Goal: Task Accomplishment & Management: Manage account settings

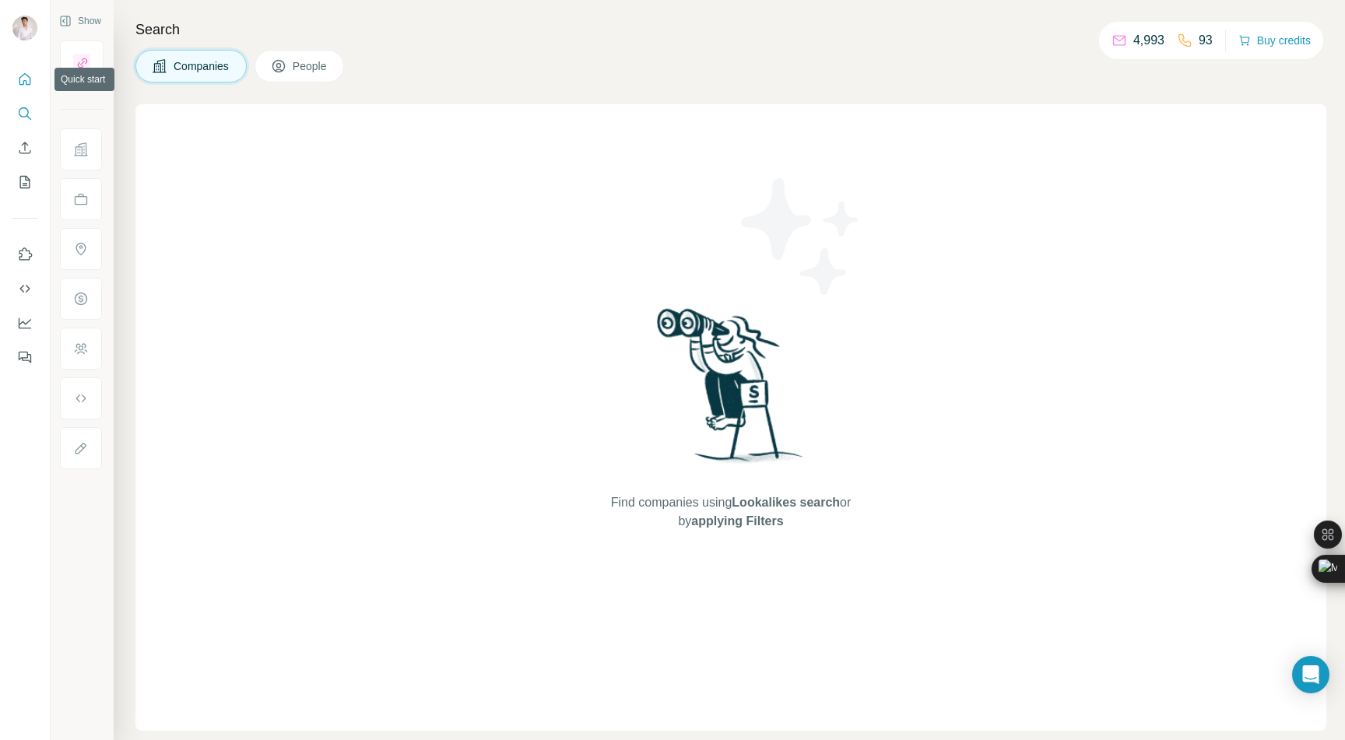
click at [25, 87] on button "Quick start" at bounding box center [24, 79] width 25 height 28
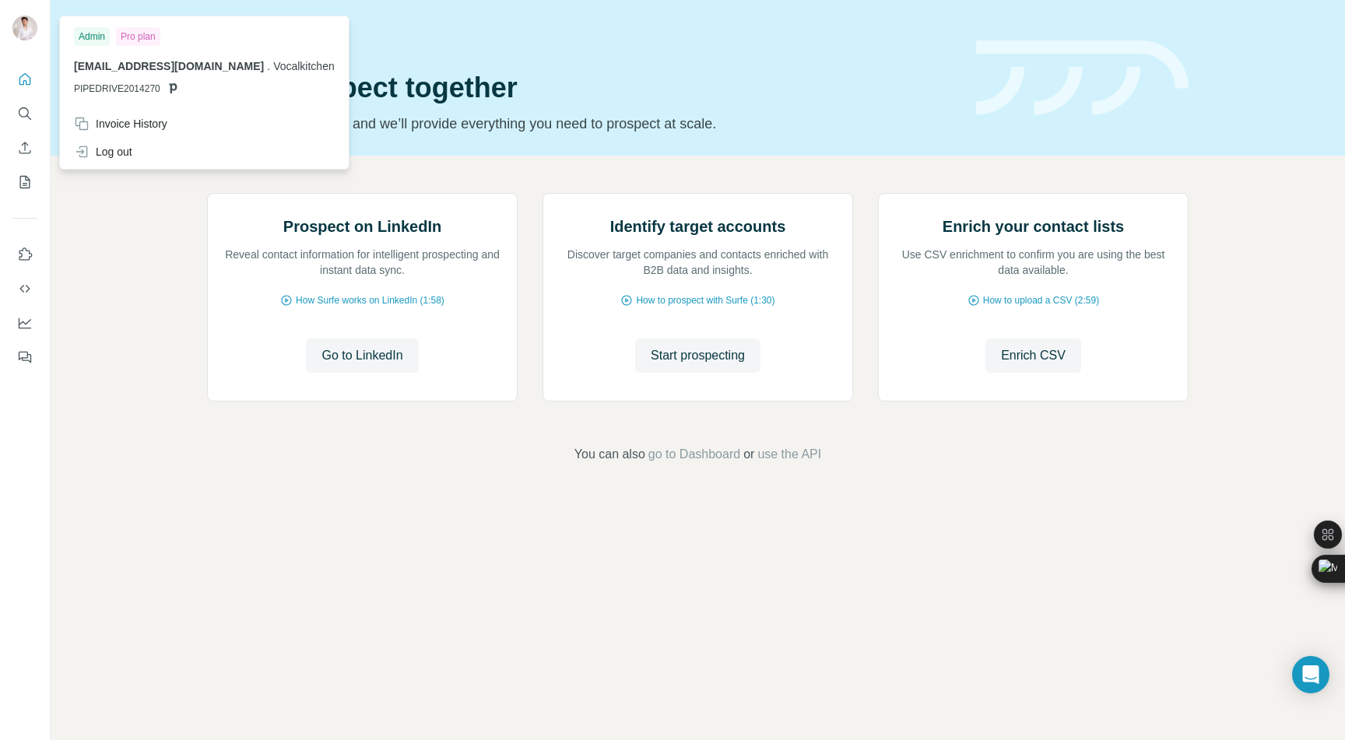
click at [26, 31] on img at bounding box center [24, 28] width 25 height 25
click at [133, 119] on div "Invoice History" at bounding box center [120, 124] width 93 height 16
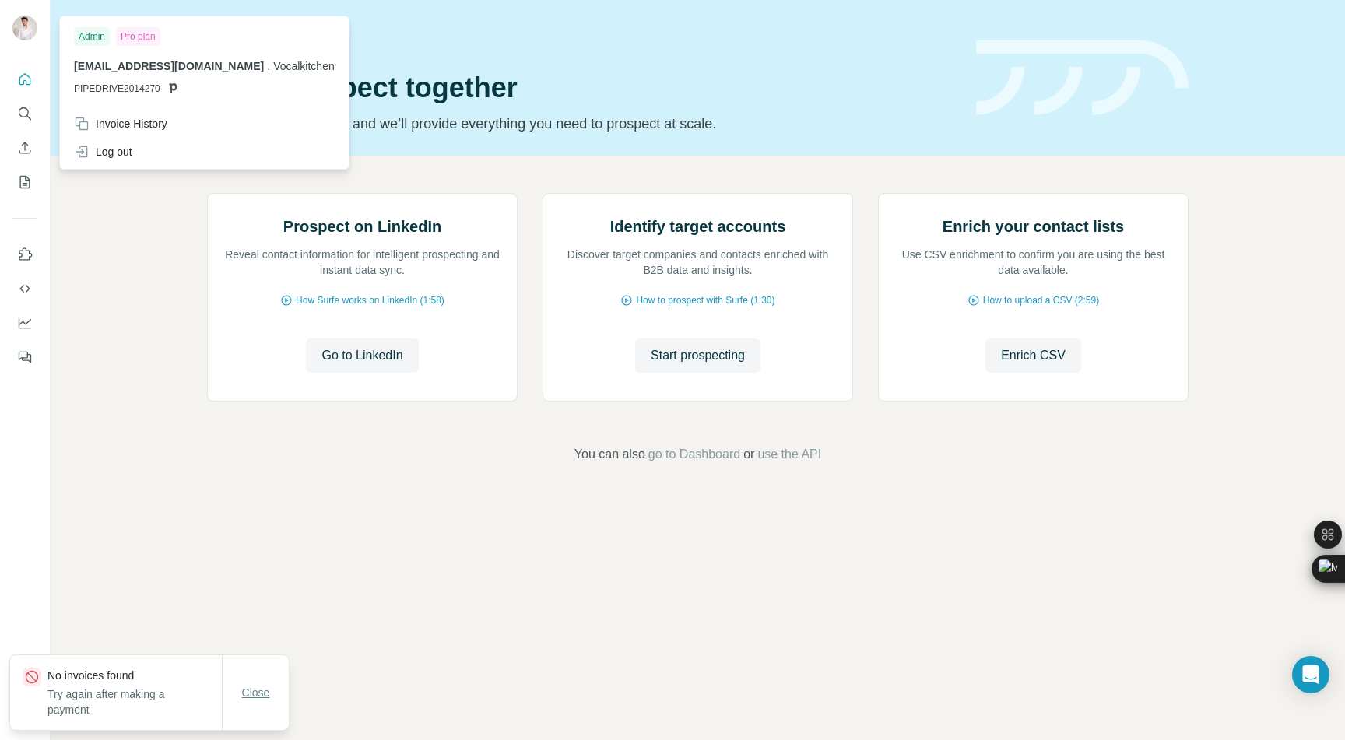
click at [270, 701] on button "Close" at bounding box center [256, 693] width 50 height 28
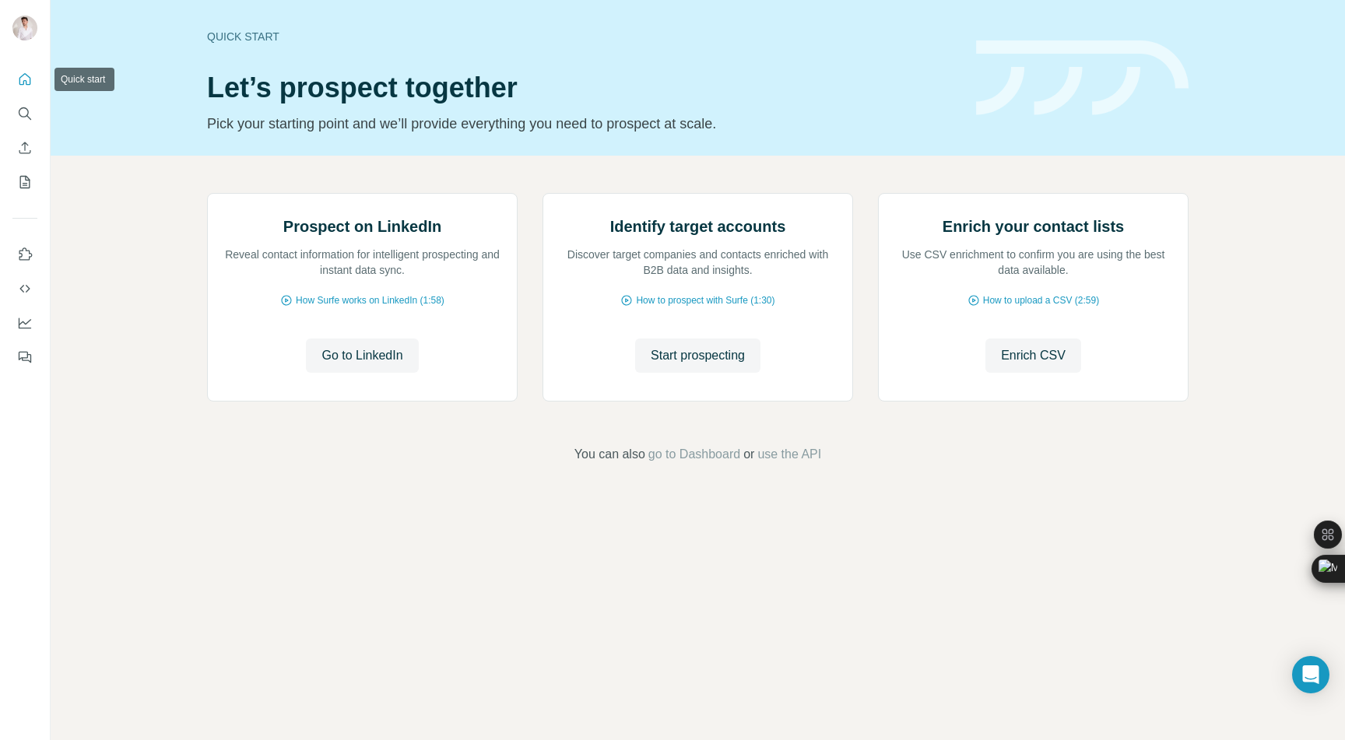
click at [21, 86] on icon "Quick start" at bounding box center [25, 80] width 16 height 16
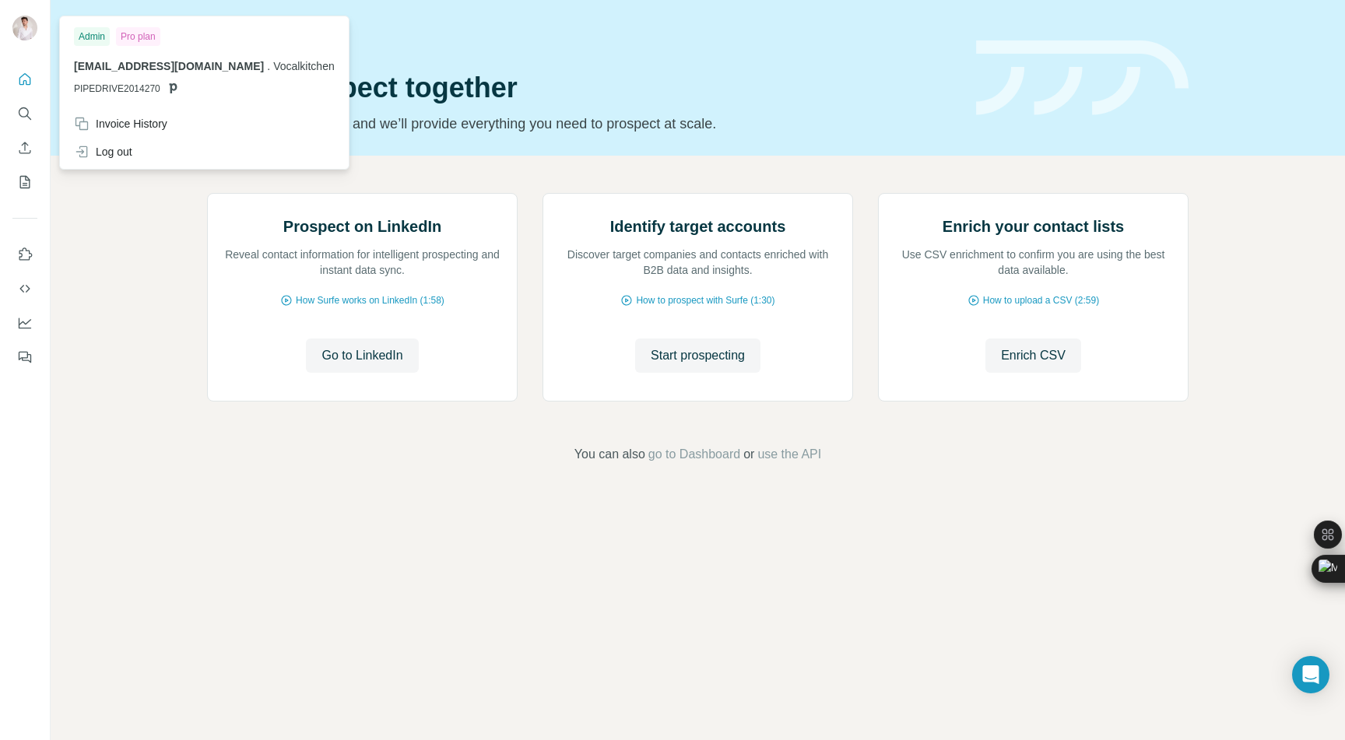
click at [26, 23] on img at bounding box center [24, 28] width 25 height 25
click at [131, 132] on div "Invoice History" at bounding box center [204, 124] width 279 height 28
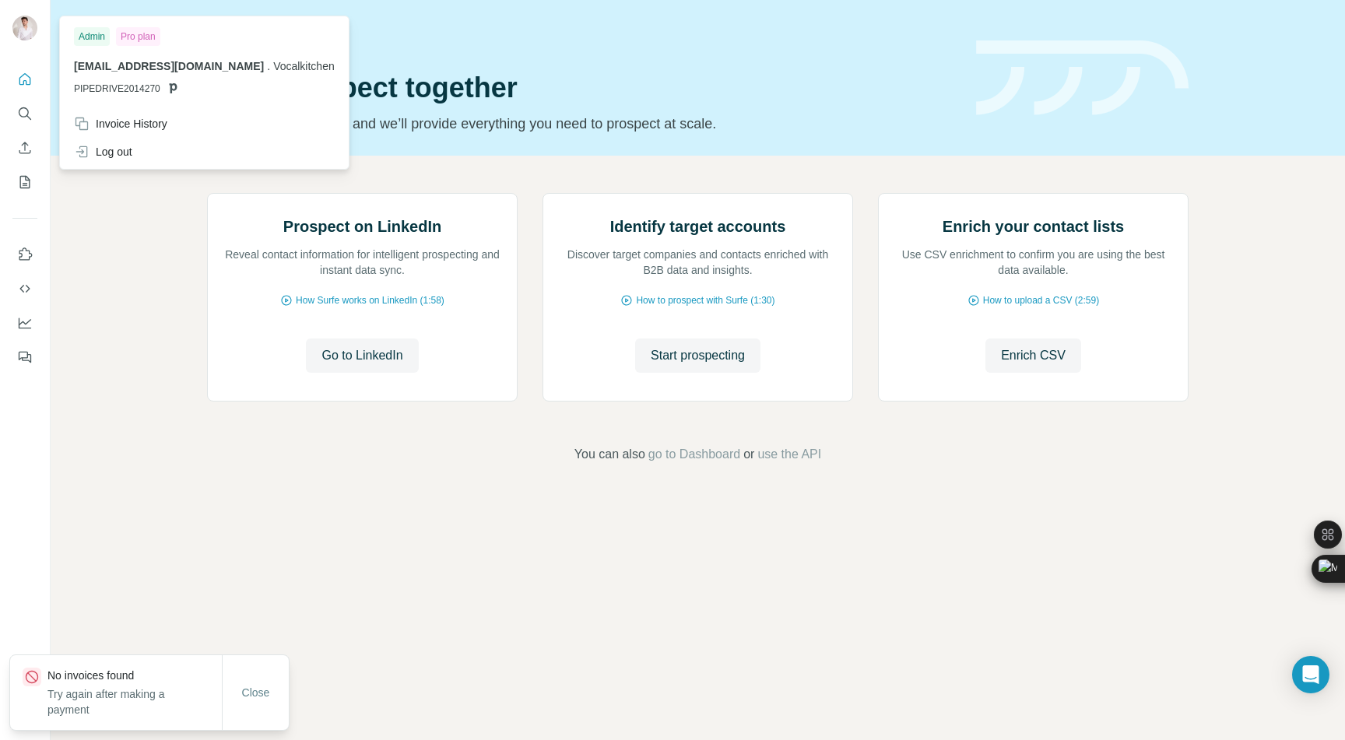
click at [94, 40] on div "Admin" at bounding box center [92, 36] width 36 height 19
click at [30, 82] on icon "Quick start" at bounding box center [25, 79] width 12 height 12
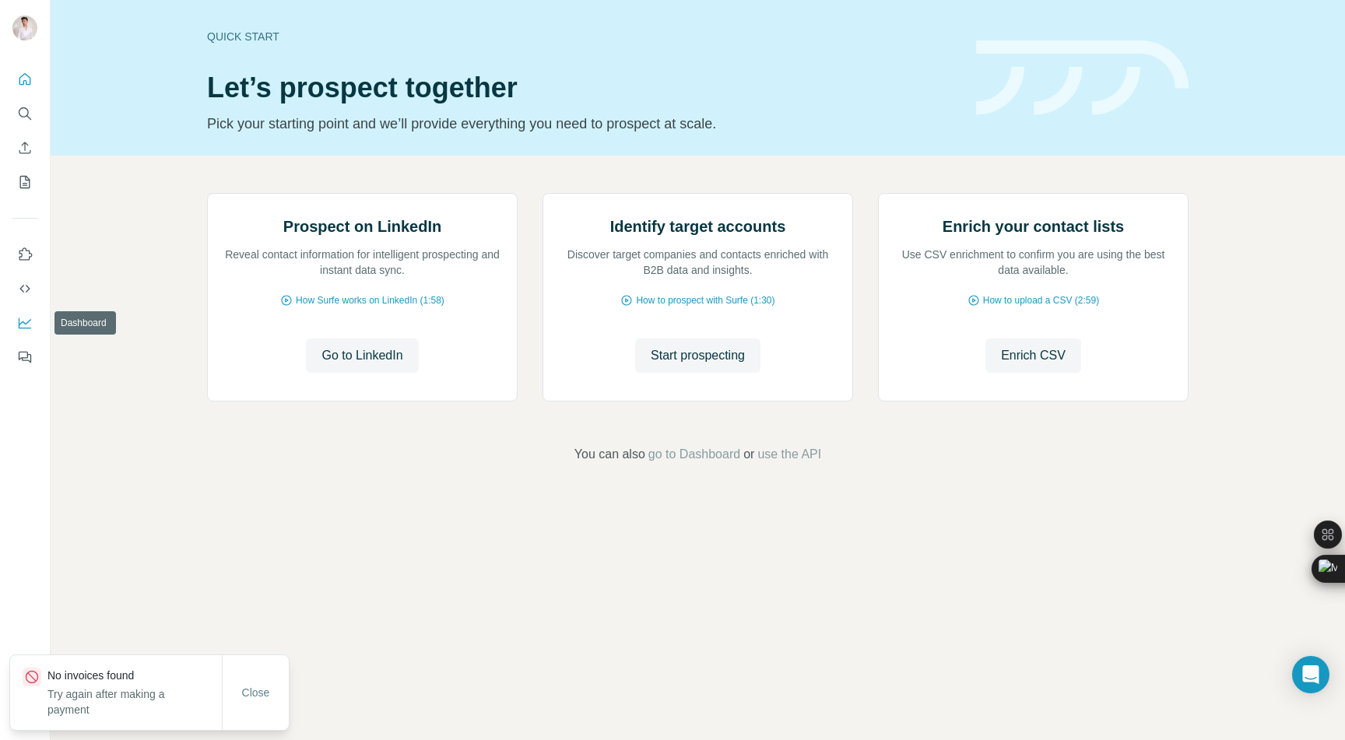
click at [24, 325] on icon "Dashboard" at bounding box center [25, 323] width 16 height 16
